Goal: Task Accomplishment & Management: Use online tool/utility

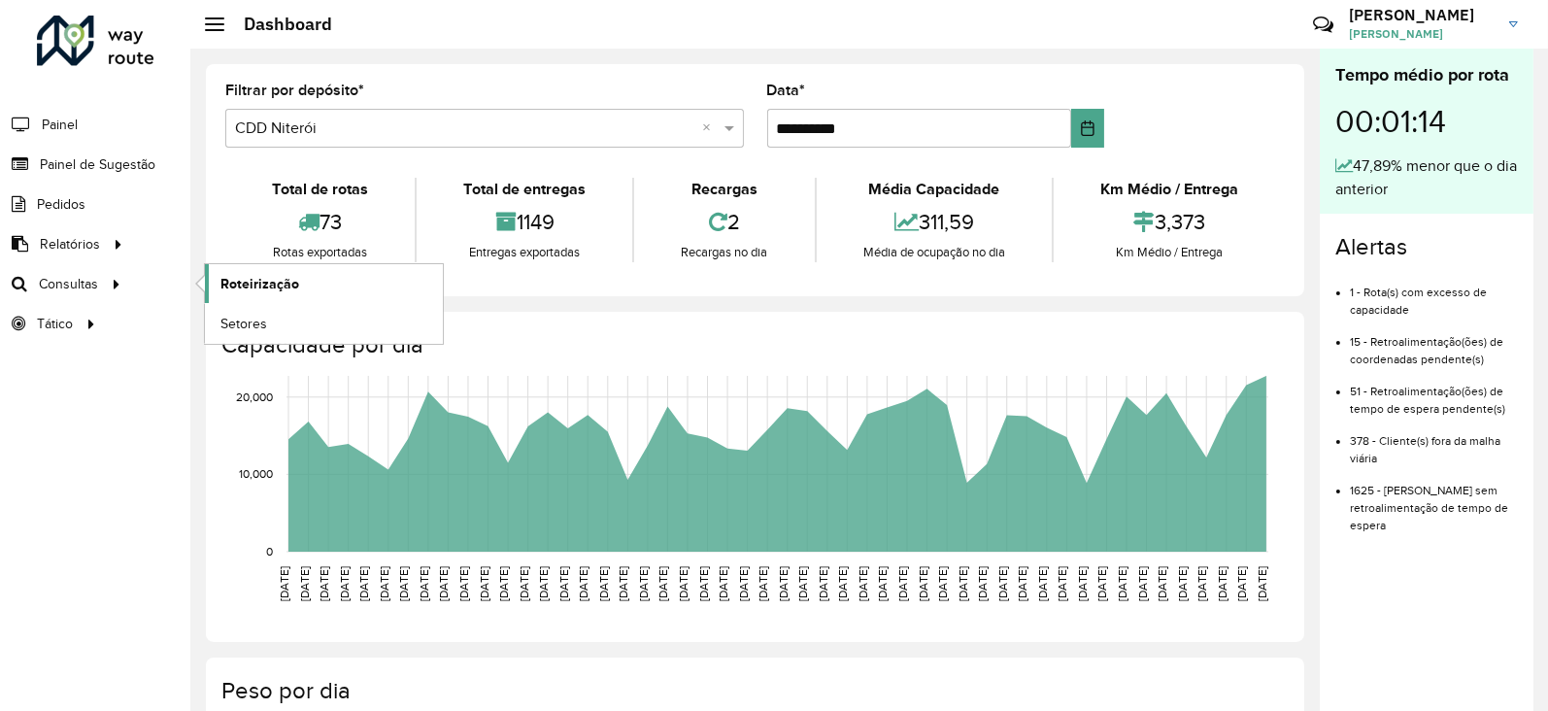
click at [257, 284] on span "Roteirização" at bounding box center [259, 284] width 79 height 20
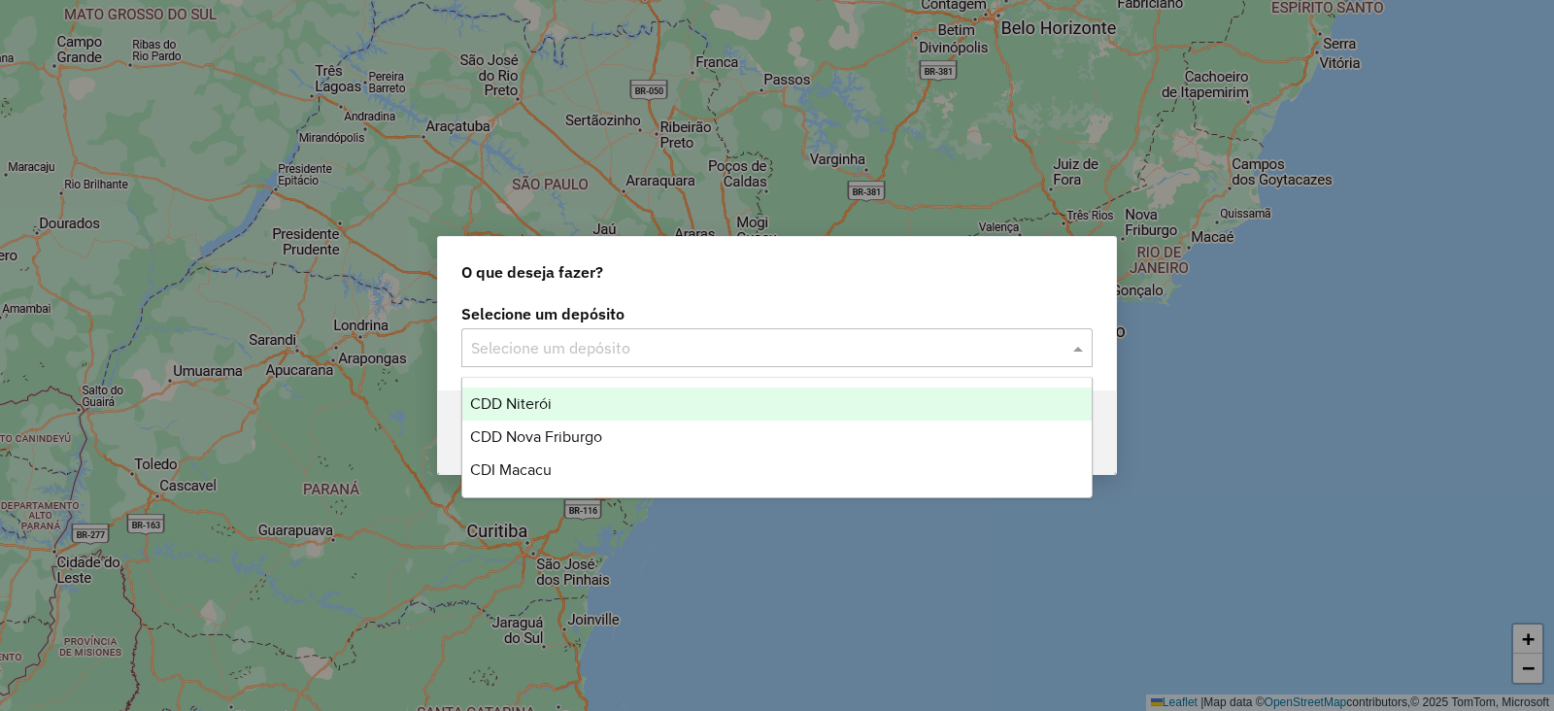
click at [548, 351] on input "text" at bounding box center [757, 348] width 573 height 23
click at [529, 411] on span "CDD Niterói" at bounding box center [511, 403] width 82 height 17
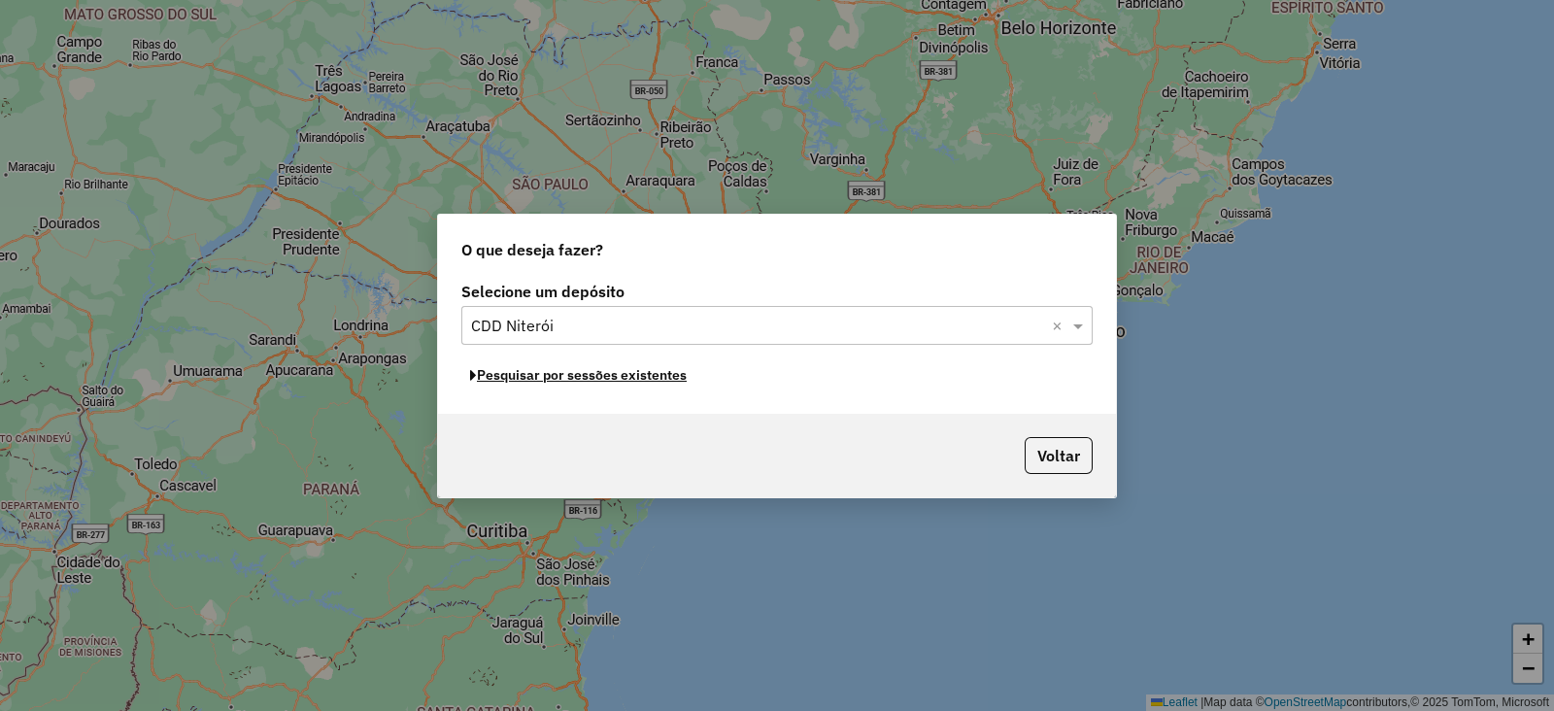
click at [646, 380] on button "Pesquisar por sessões existentes" at bounding box center [578, 375] width 234 height 30
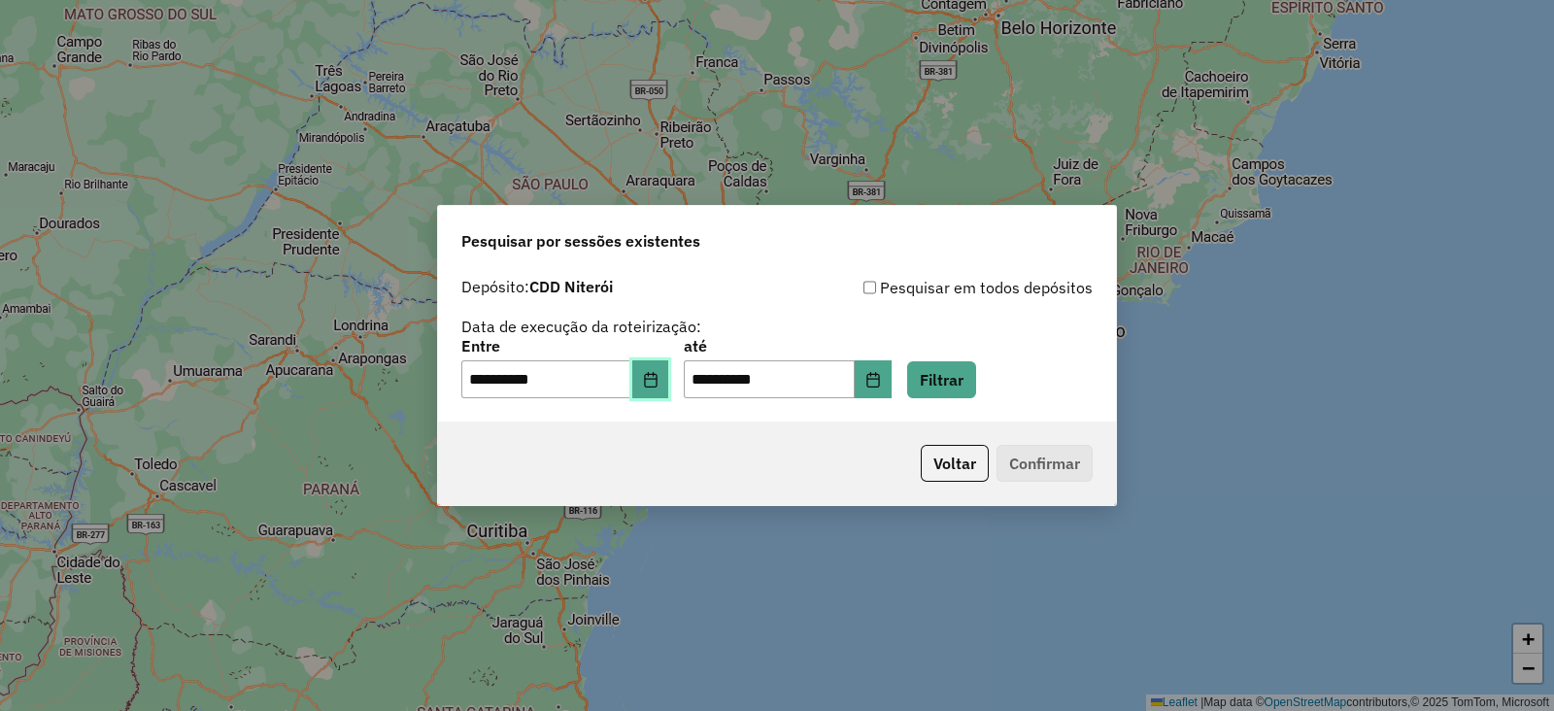
click at [658, 372] on icon "Choose Date" at bounding box center [651, 380] width 16 height 16
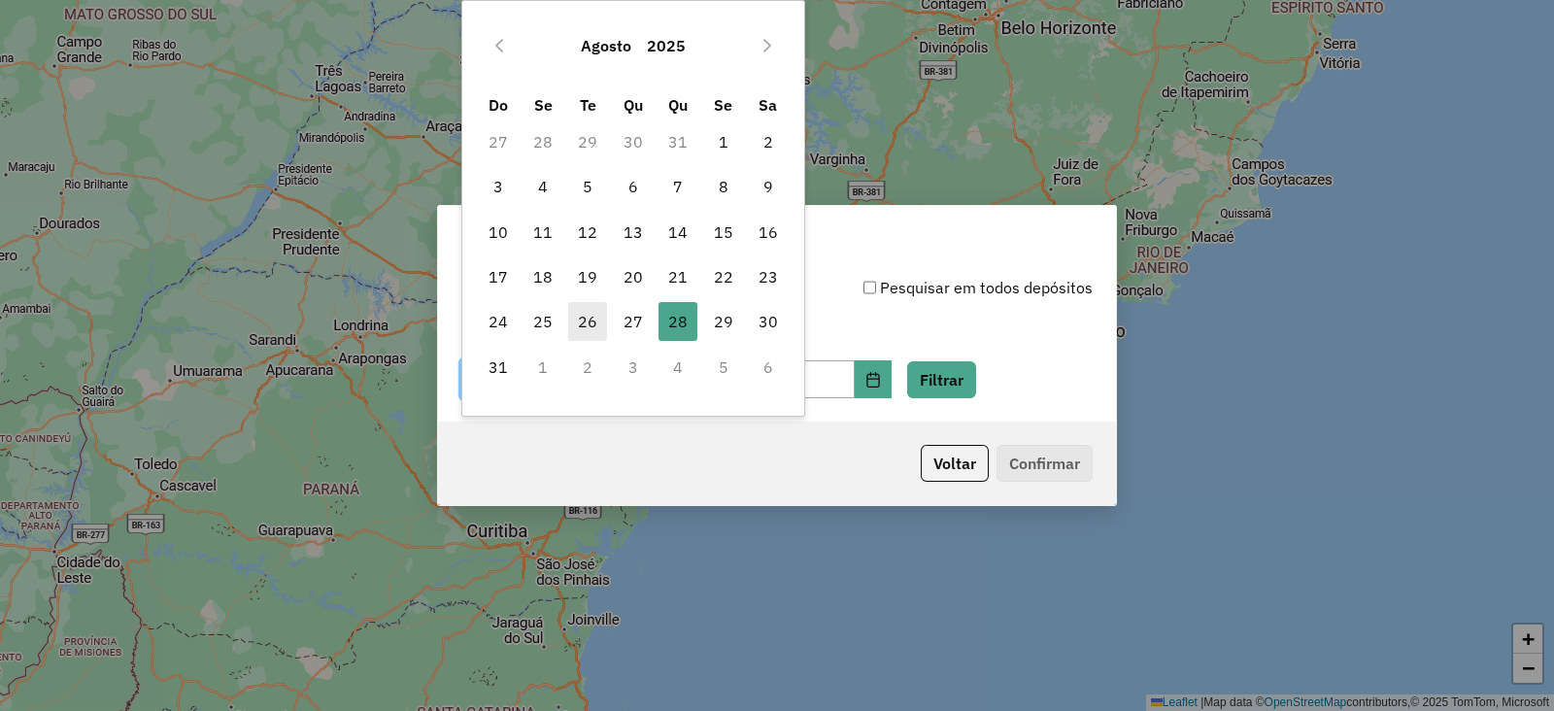
click at [583, 310] on span "26" at bounding box center [587, 321] width 39 height 39
type input "**********"
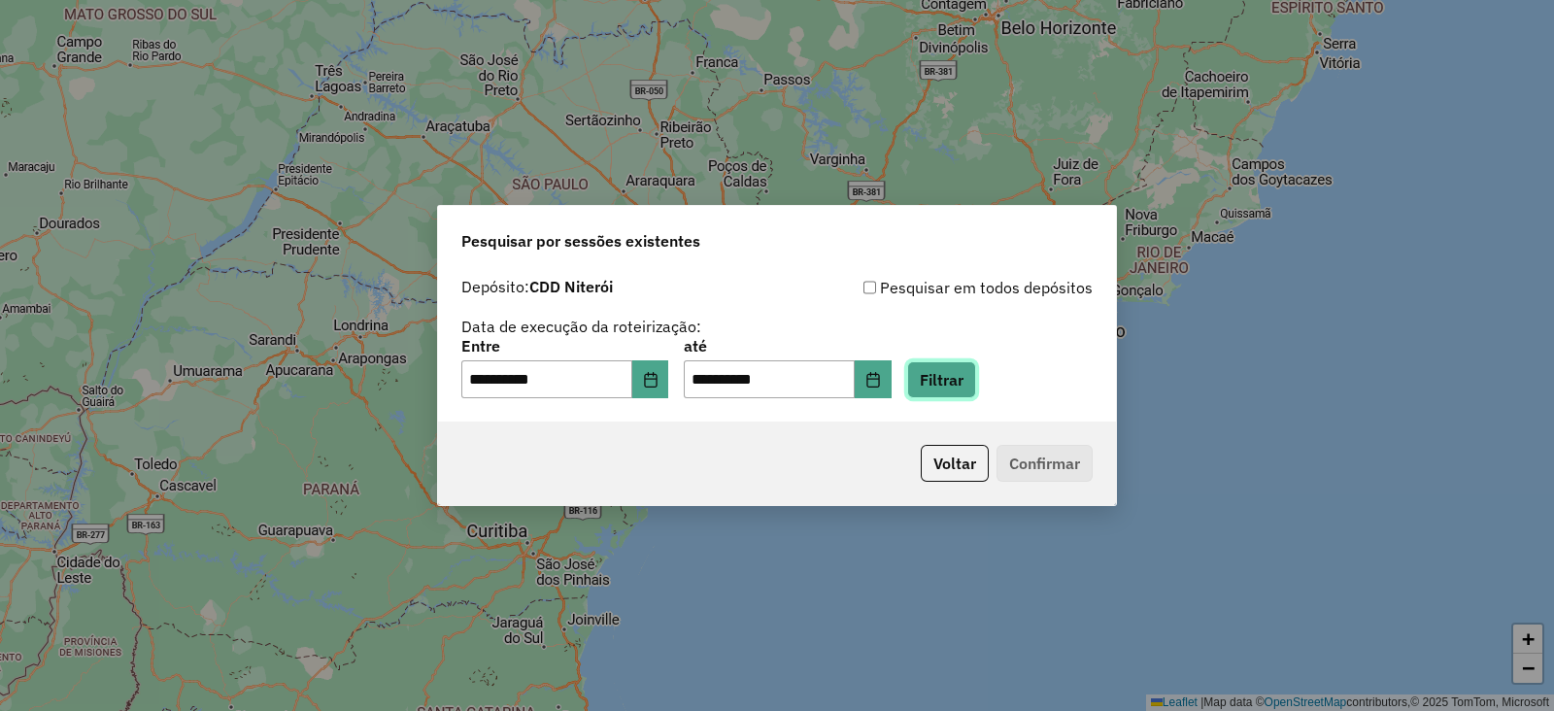
click at [976, 381] on button "Filtrar" at bounding box center [941, 379] width 69 height 37
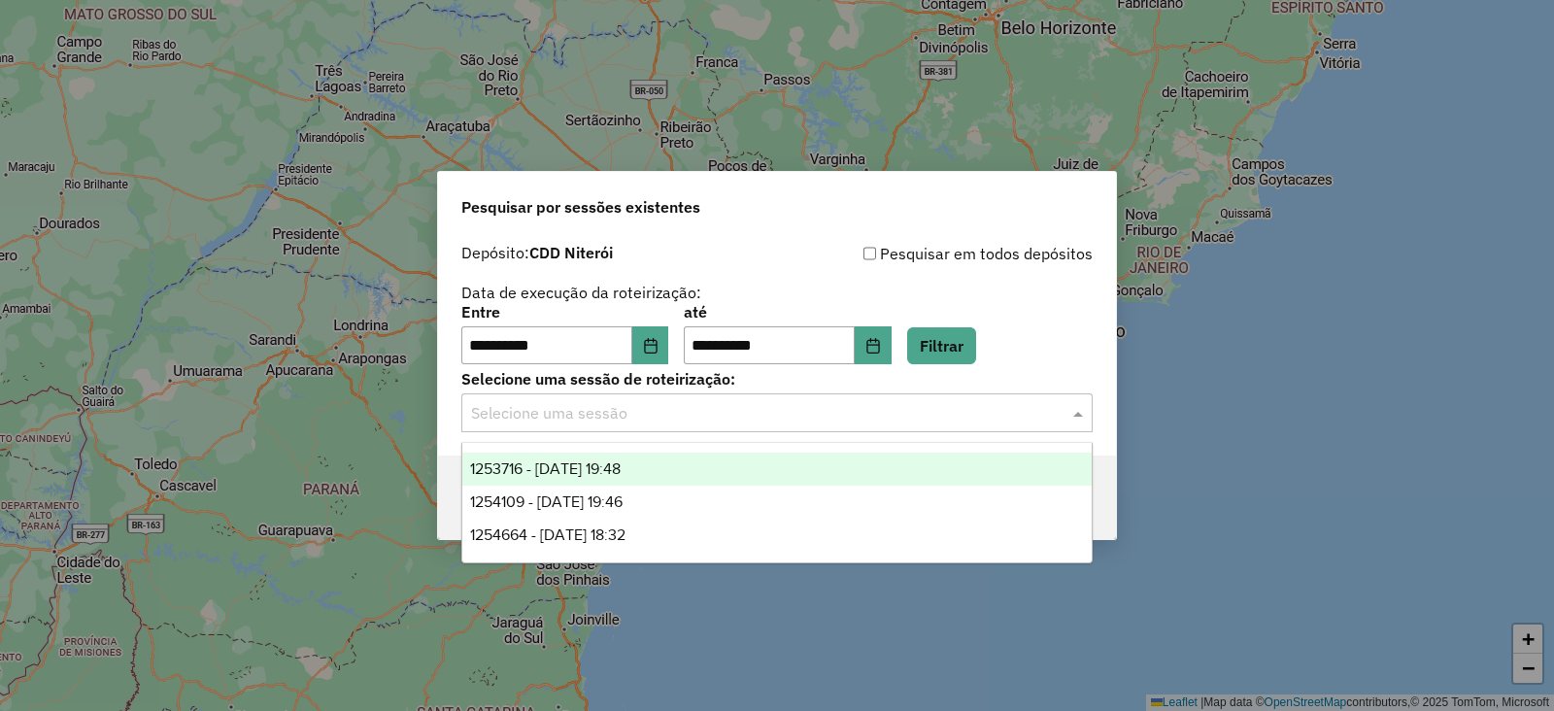
click at [593, 417] on input "text" at bounding box center [757, 413] width 573 height 23
click at [607, 465] on span "1253716 - 26/08/2025 19:48" at bounding box center [545, 468] width 151 height 17
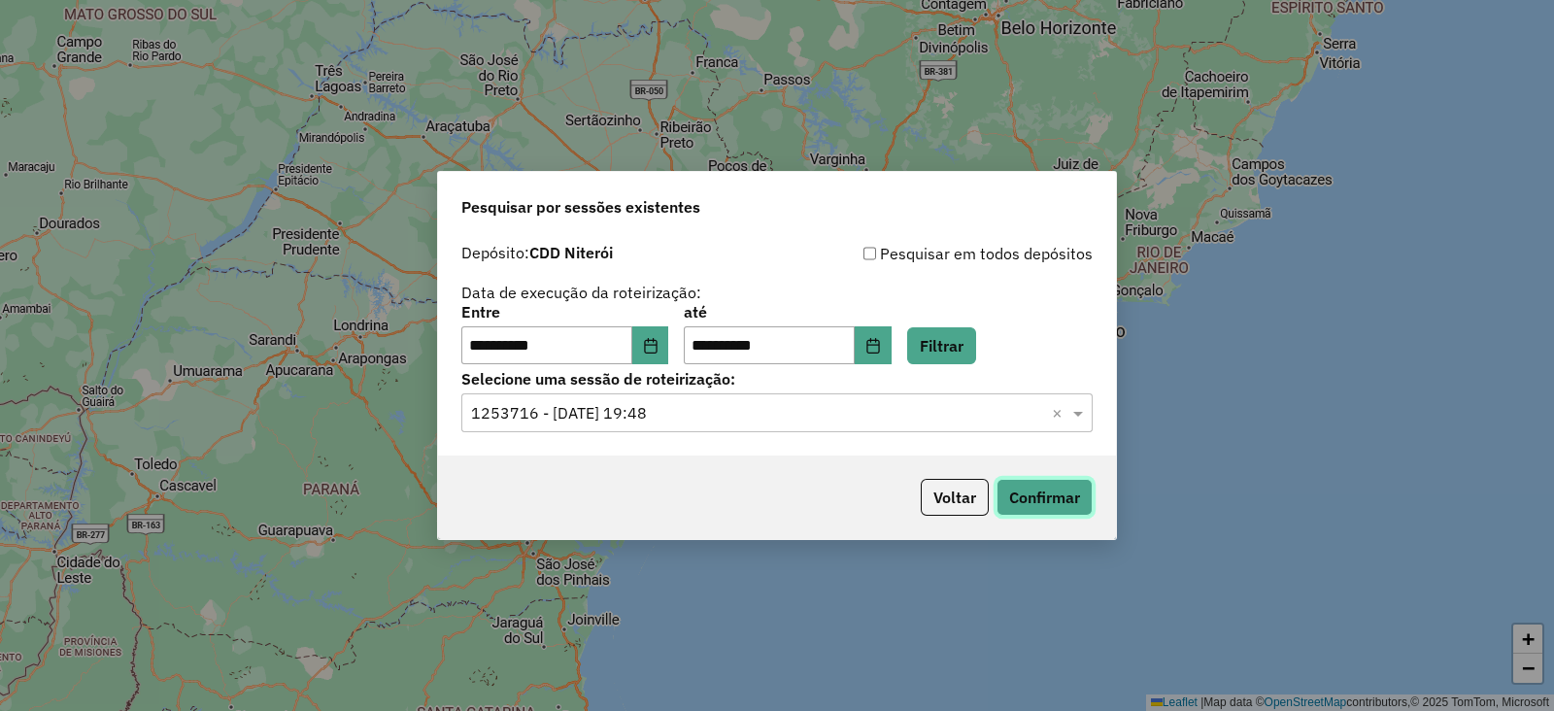
click at [1020, 505] on button "Confirmar" at bounding box center [1044, 497] width 96 height 37
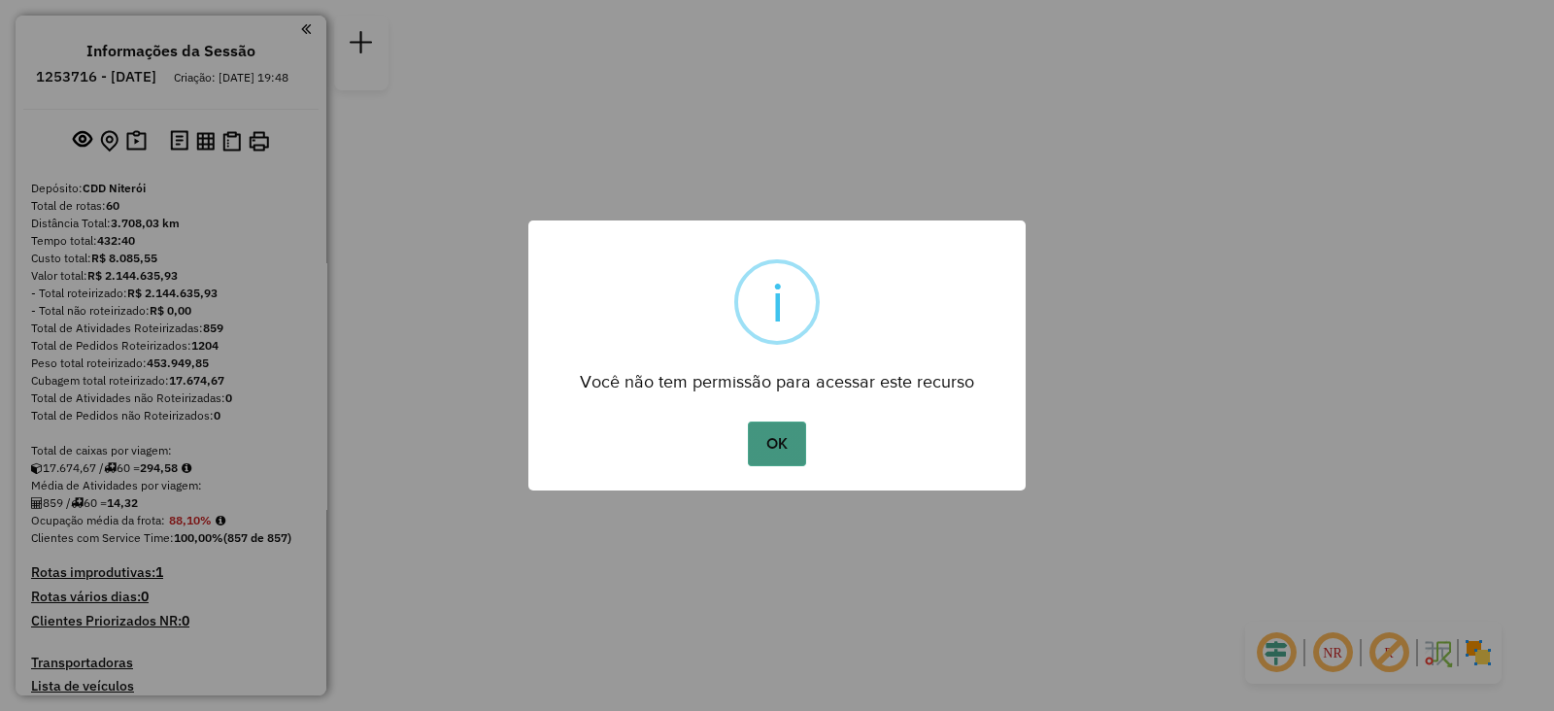
click at [783, 443] on button "OK" at bounding box center [776, 444] width 57 height 45
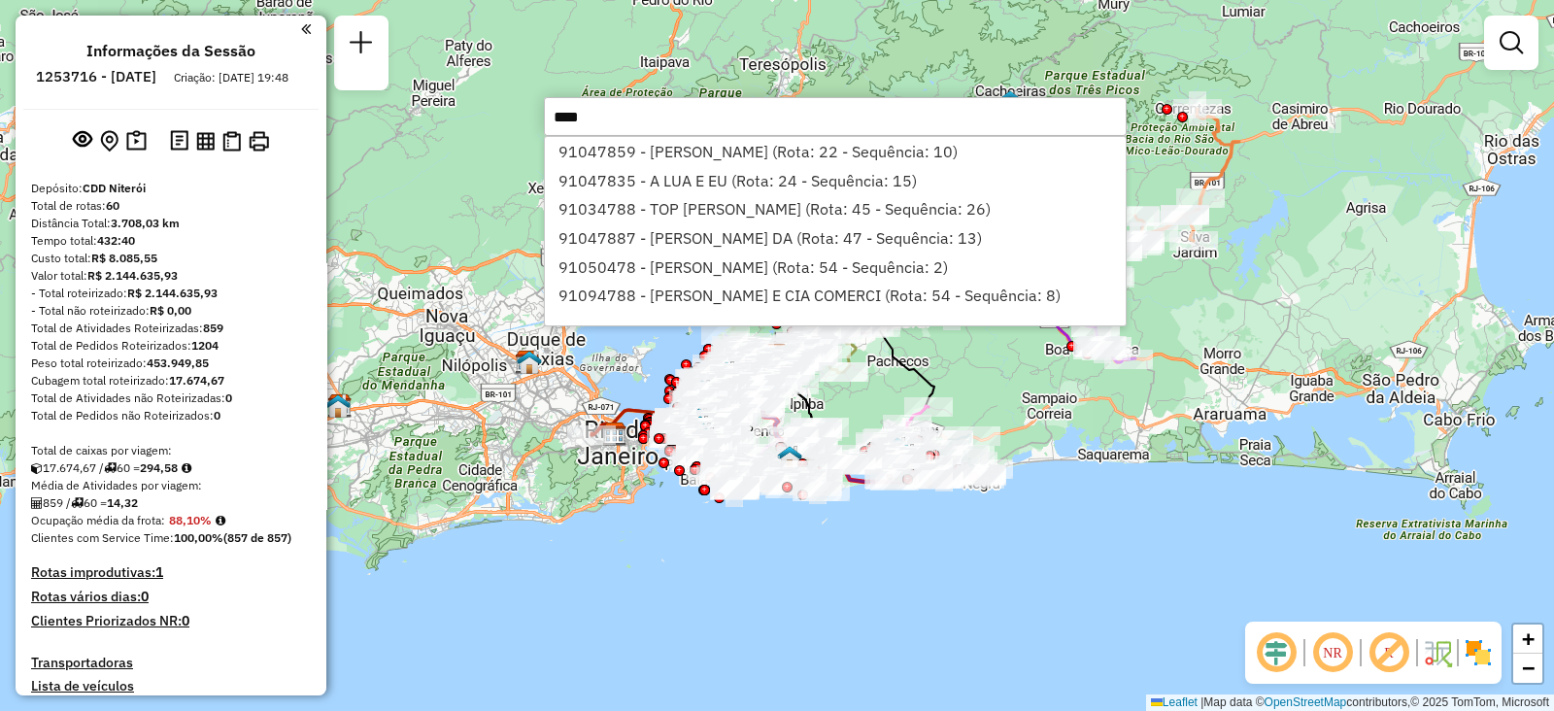
type input "*****"
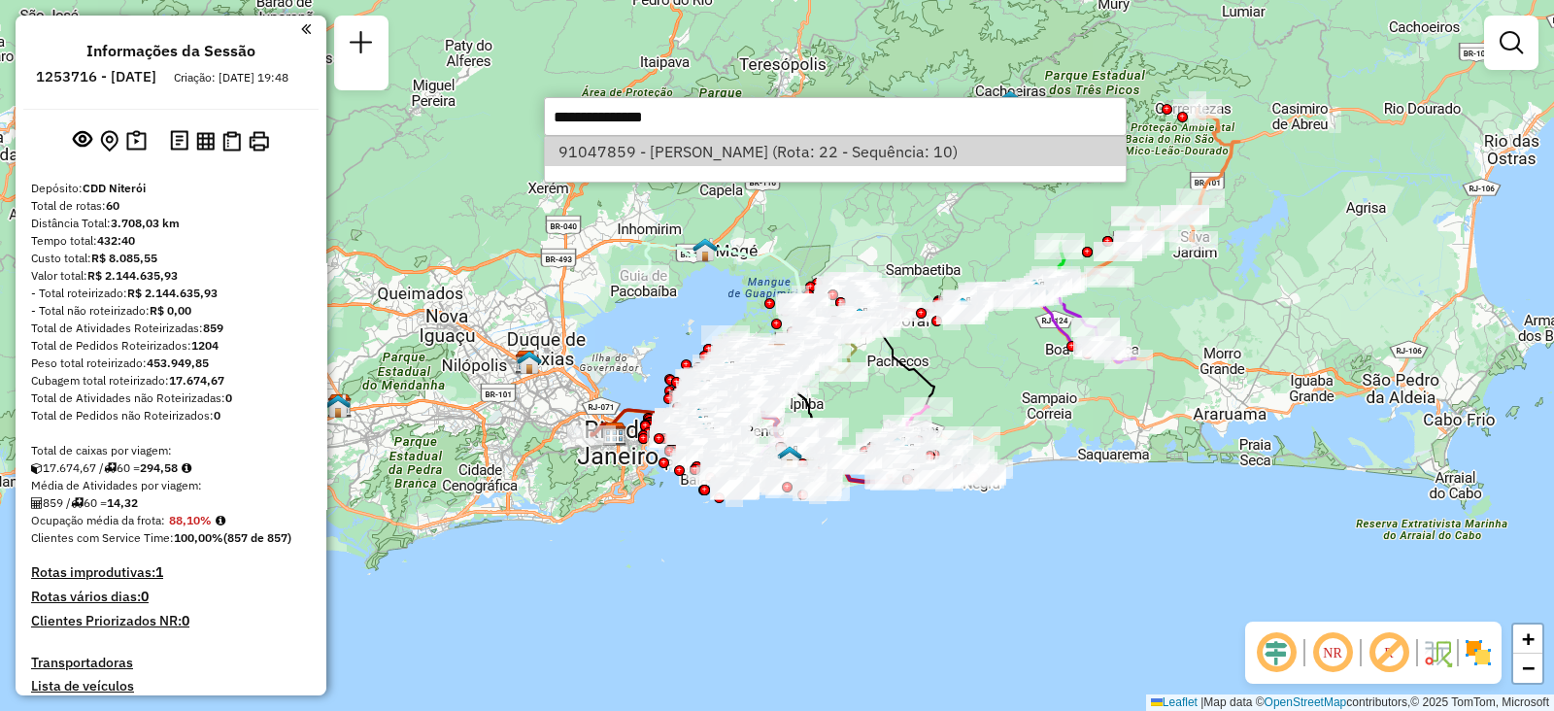
select select "**********"
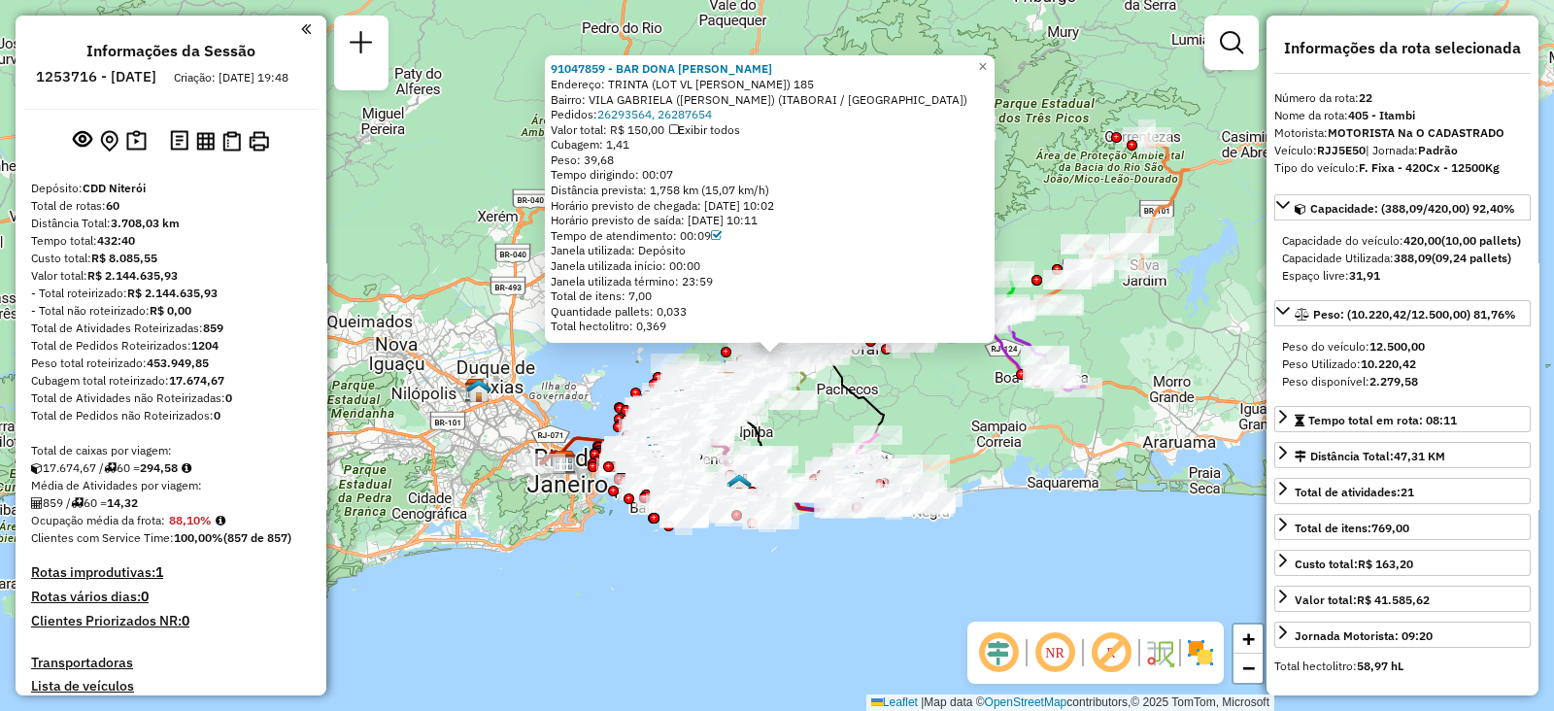
scroll to position [2952, 0]
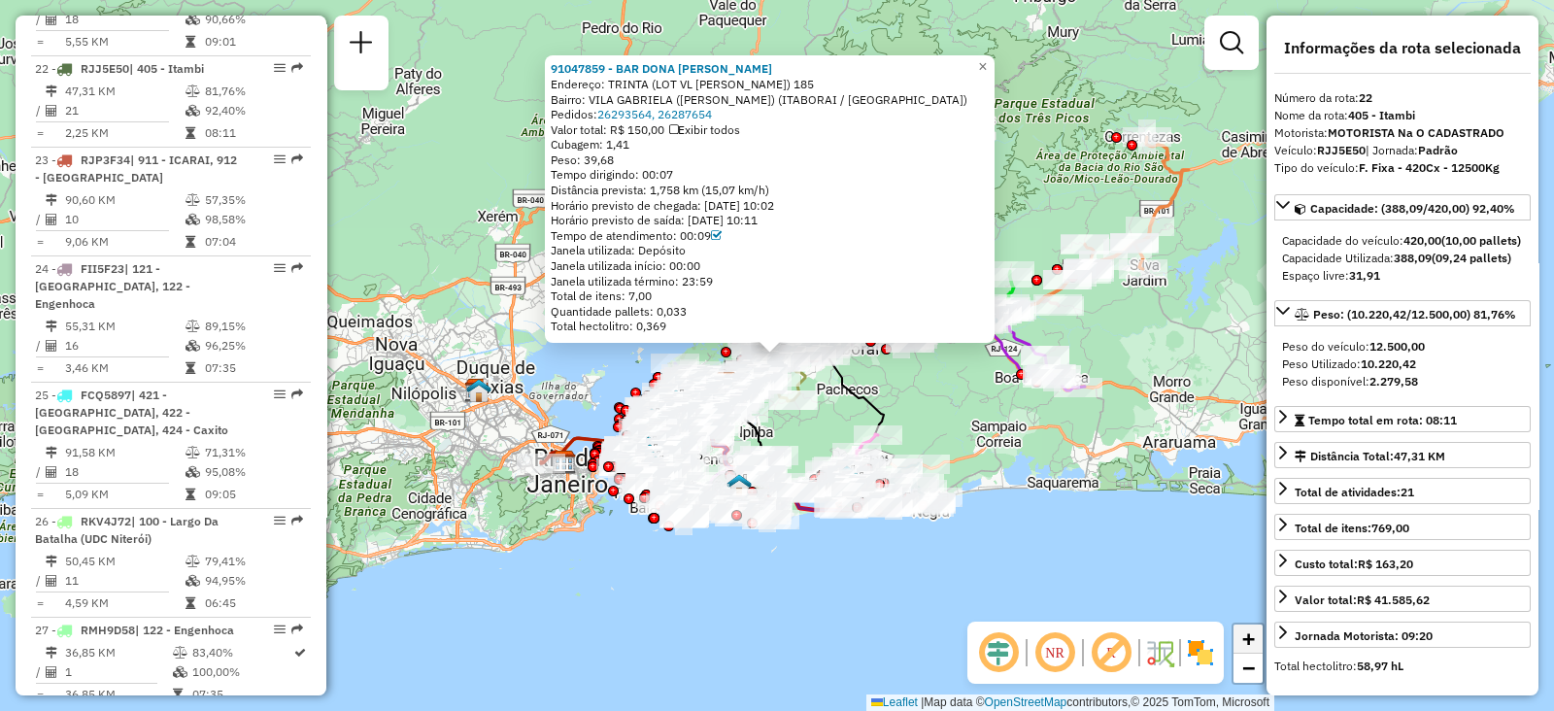
click at [1258, 643] on link "+" at bounding box center [1247, 638] width 29 height 29
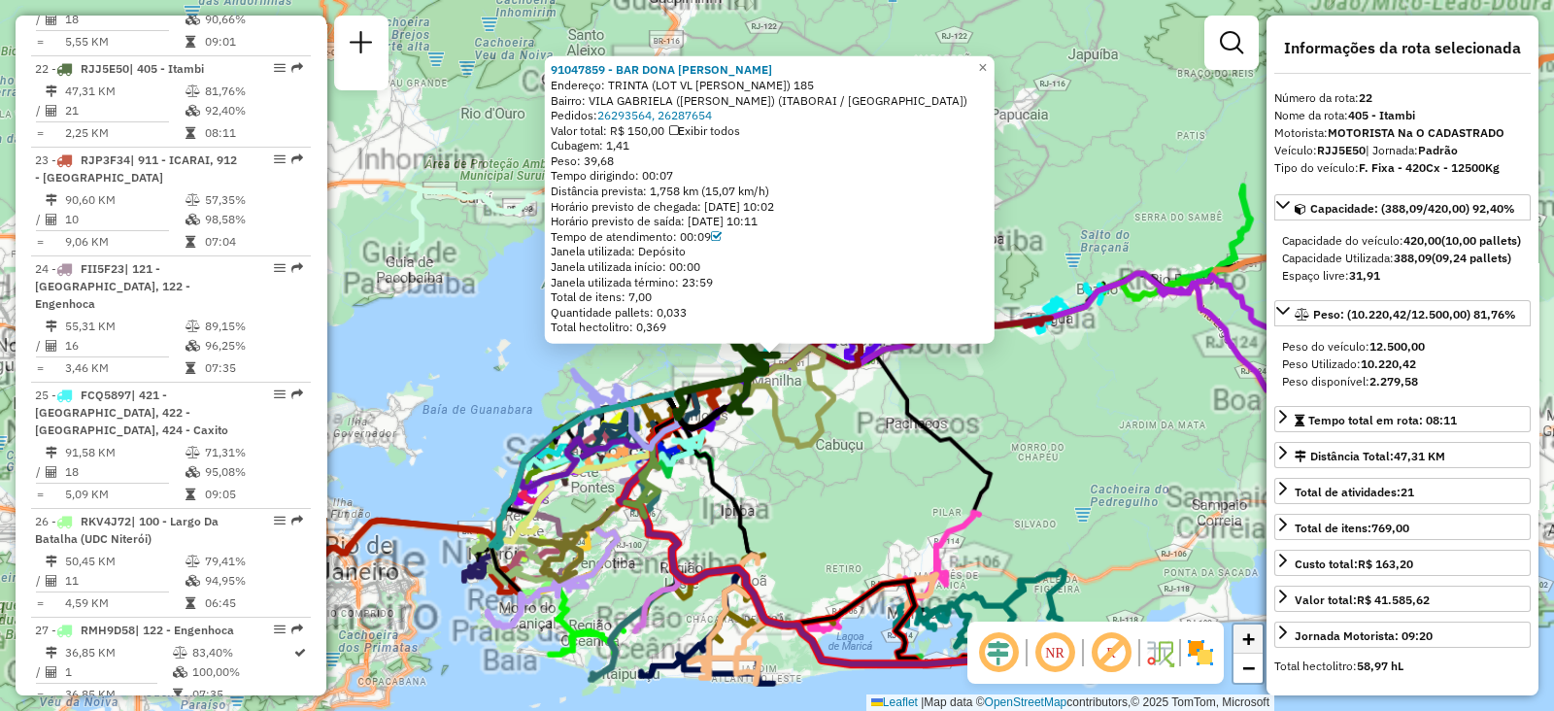
click at [1258, 643] on link "+" at bounding box center [1247, 638] width 29 height 29
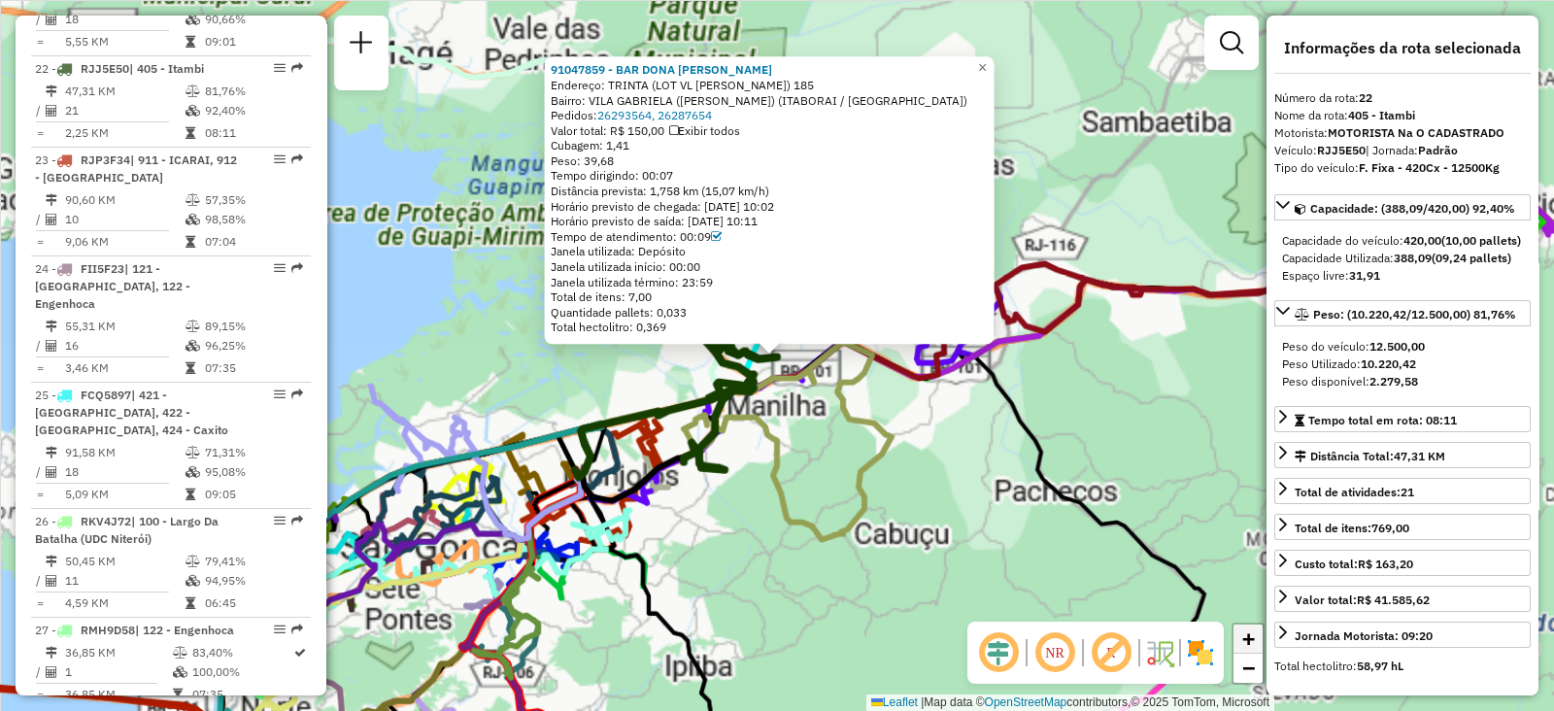
click at [1258, 643] on link "+" at bounding box center [1247, 638] width 29 height 29
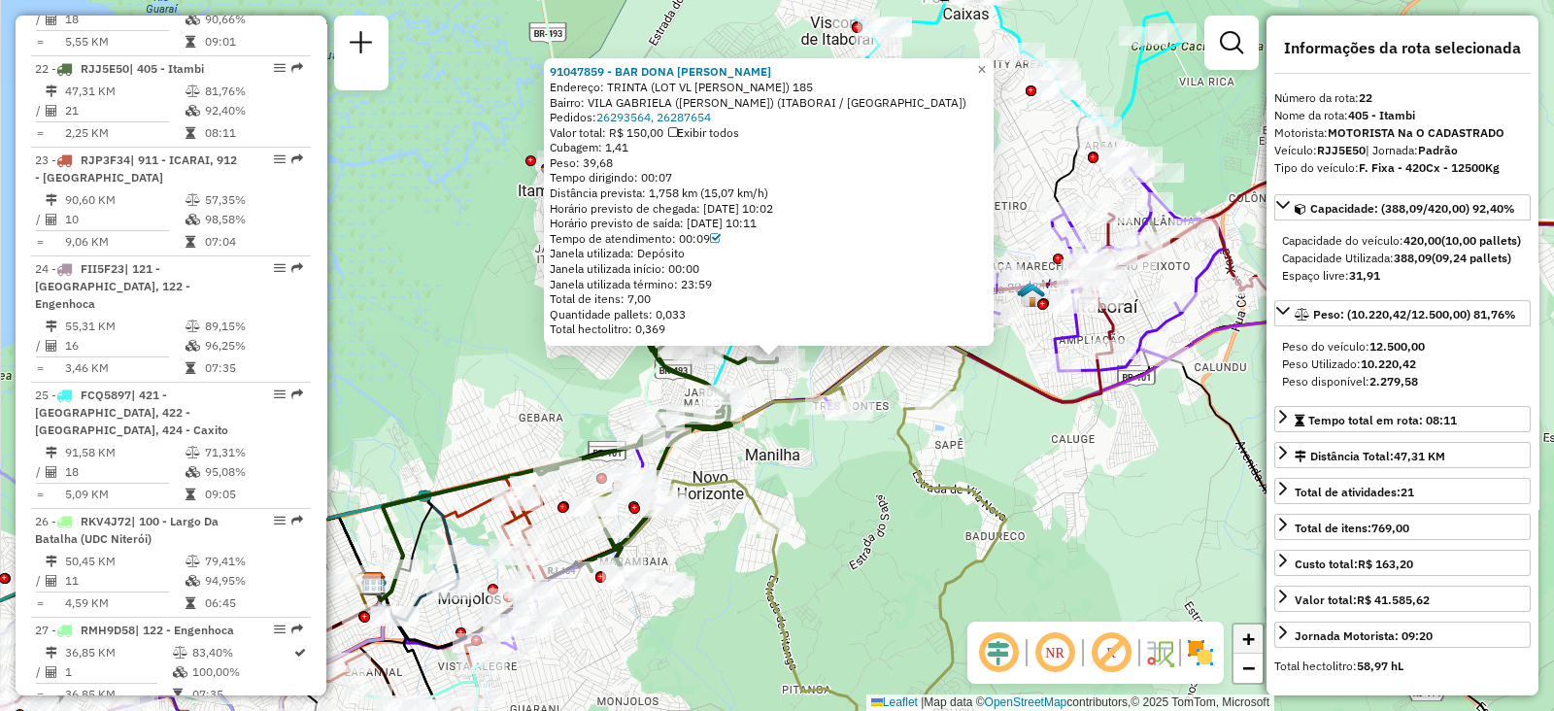
click at [1250, 643] on span "+" at bounding box center [1248, 638] width 13 height 24
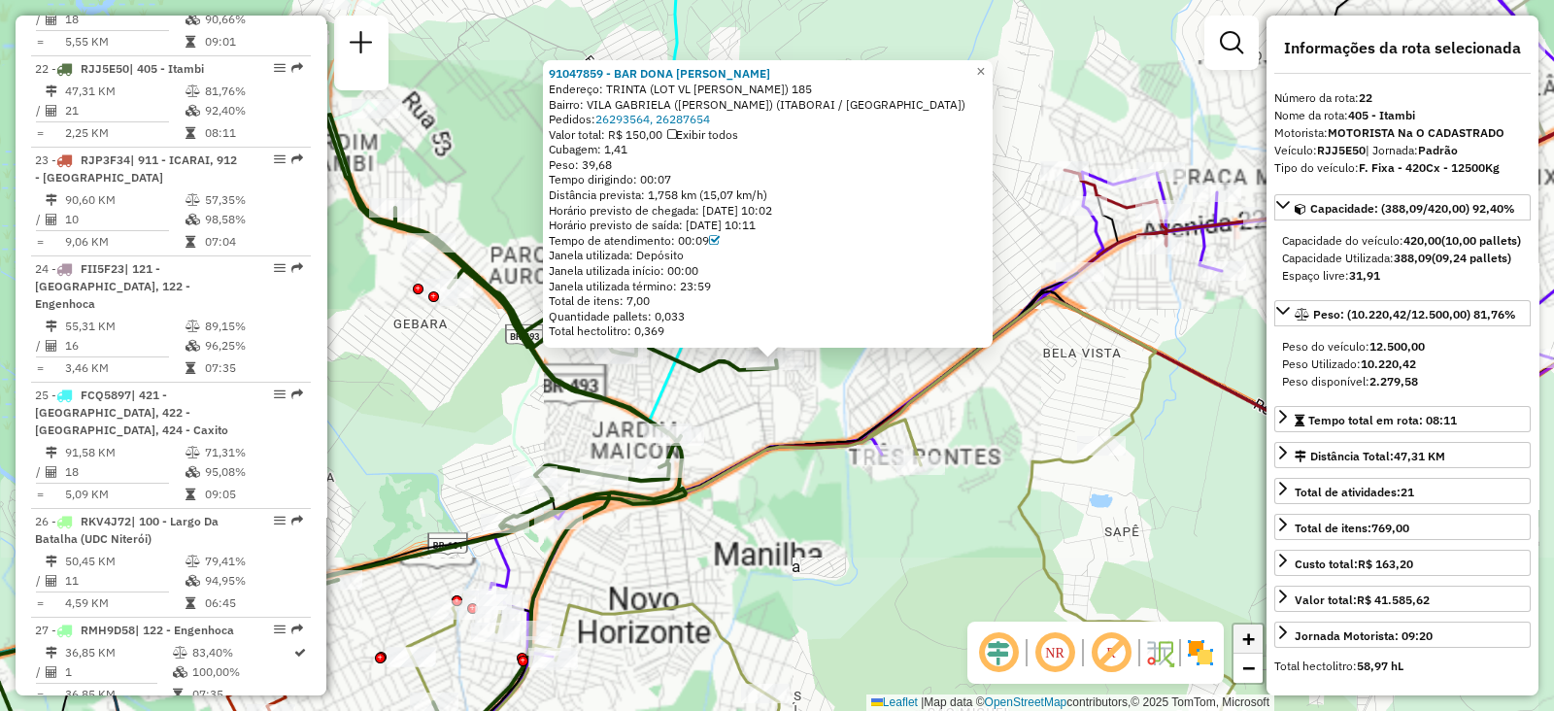
click at [1250, 643] on span "+" at bounding box center [1248, 638] width 13 height 24
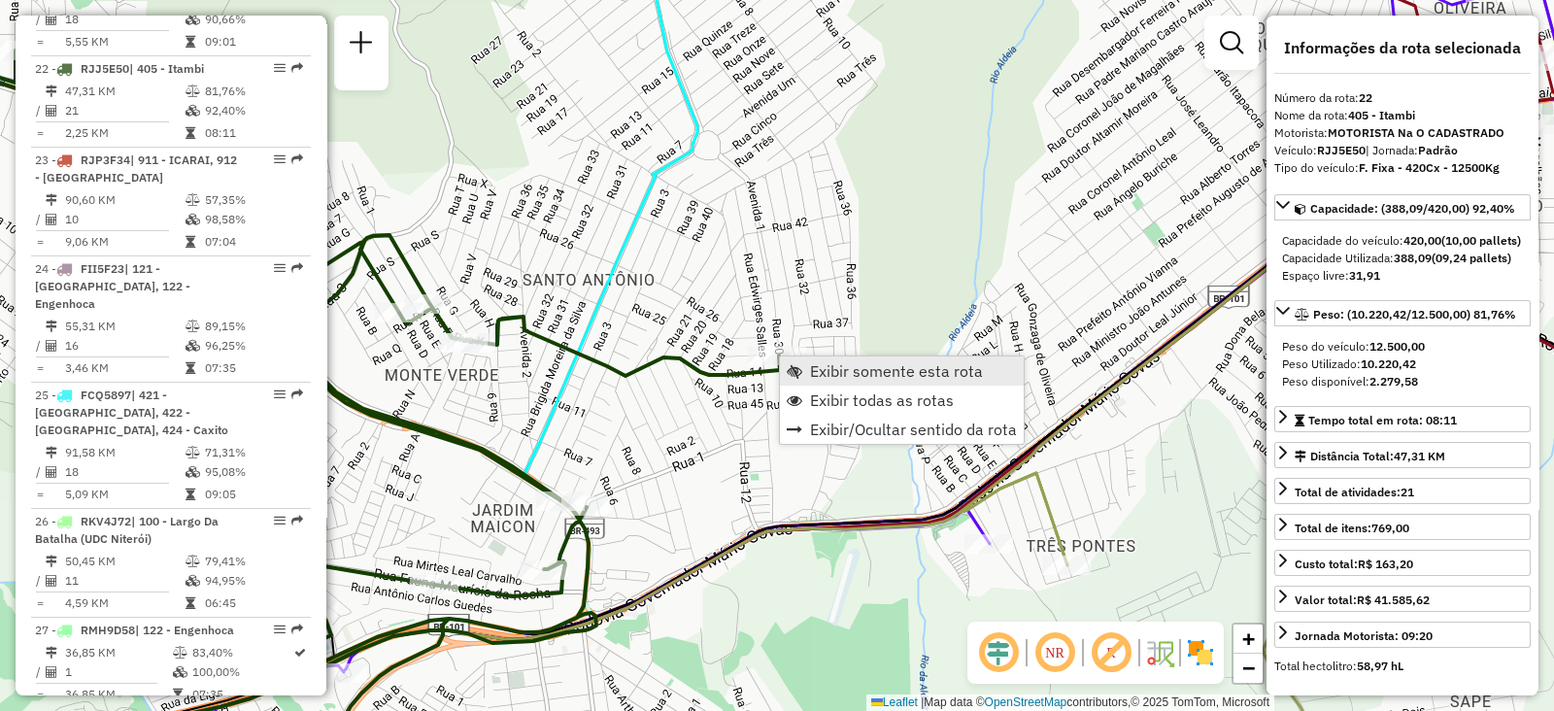
click at [802, 367] on link "Exibir somente esta rota" at bounding box center [902, 370] width 244 height 29
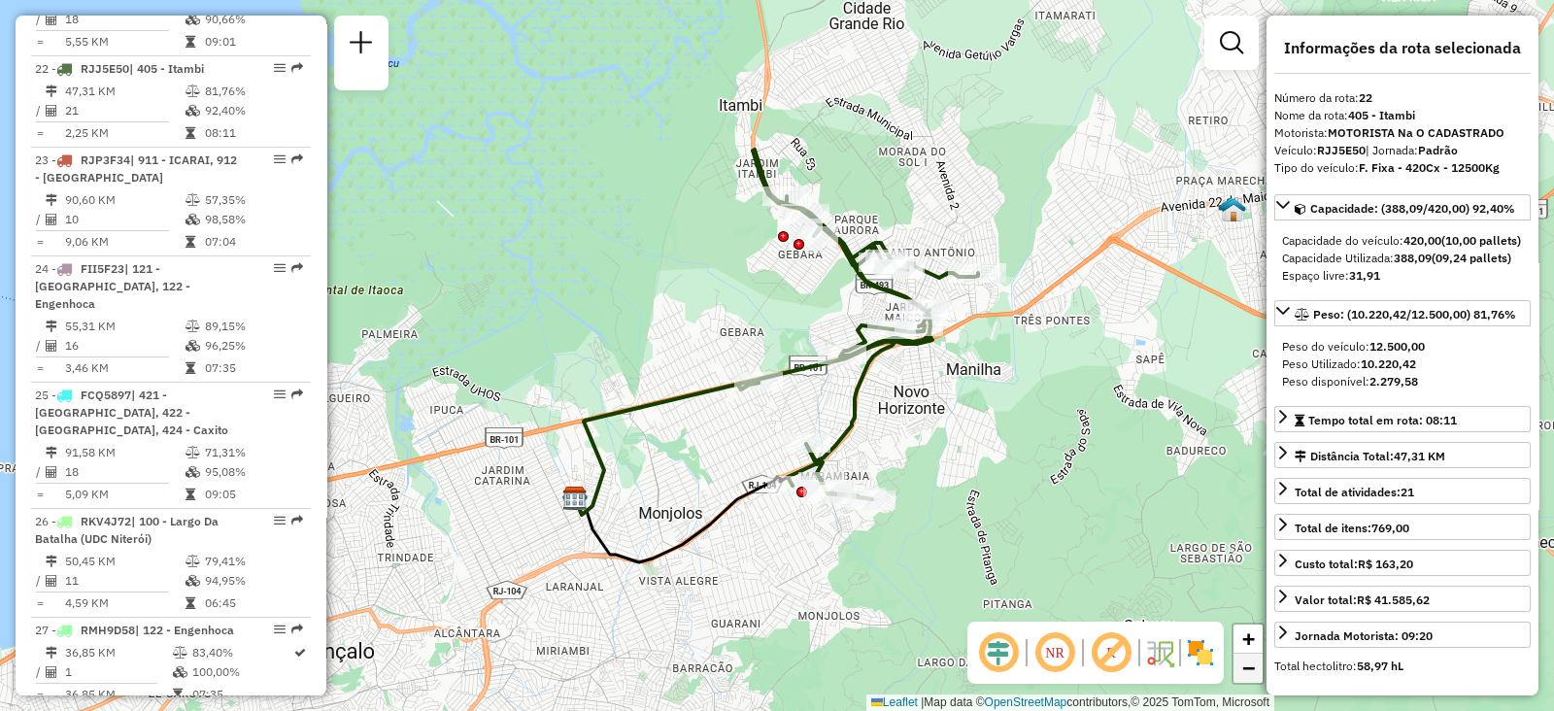
click at [1250, 669] on span "−" at bounding box center [1248, 668] width 13 height 24
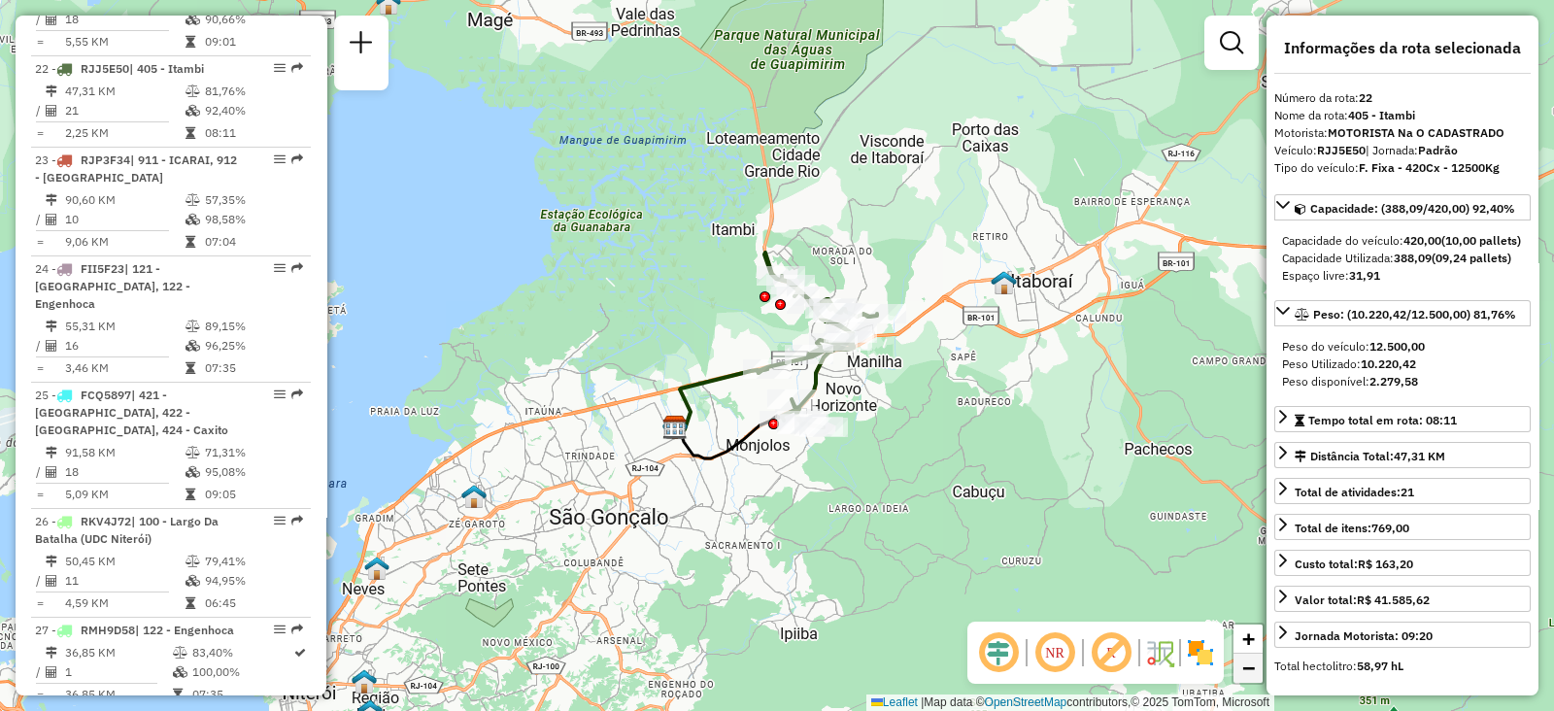
click at [1250, 669] on span "−" at bounding box center [1248, 668] width 13 height 24
